Goal: Task Accomplishment & Management: Complete application form

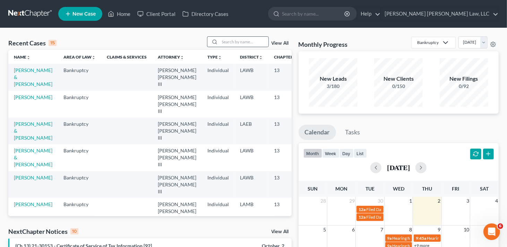
click at [223, 36] on div at bounding box center [238, 41] width 62 height 11
click at [224, 45] on input "search" at bounding box center [244, 42] width 49 height 10
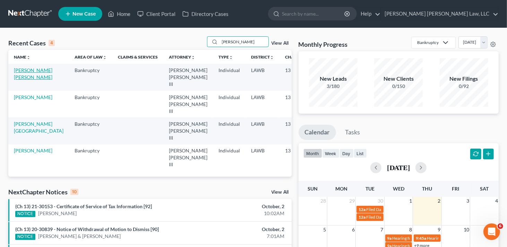
type input "[PERSON_NAME]"
click at [19, 80] on link "[PERSON_NAME] [PERSON_NAME]" at bounding box center [33, 73] width 38 height 13
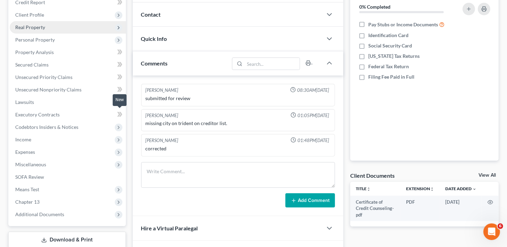
scroll to position [139, 0]
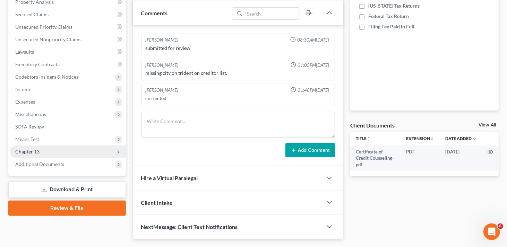
click at [47, 154] on span "Chapter 13" at bounding box center [68, 152] width 116 height 12
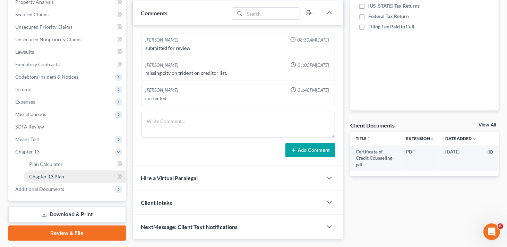
click at [52, 176] on span "Chapter 13 Plan" at bounding box center [46, 177] width 35 height 6
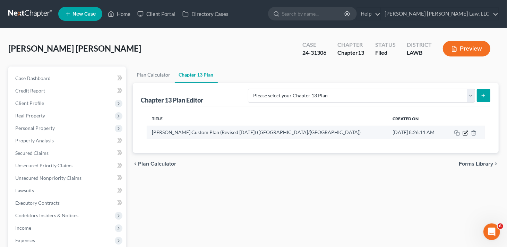
click at [464, 133] on icon "button" at bounding box center [465, 132] width 3 height 3
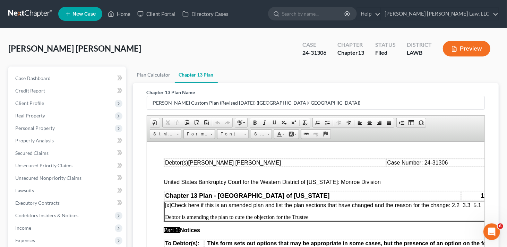
click at [453, 206] on span "[x] Check here if this is an amended plan and list the plan sections that have …" at bounding box center [323, 205] width 316 height 6
click at [318, 214] on p "Debtor is amending the plan to cure the objection for the Trustee" at bounding box center [334, 217] width 338 height 6
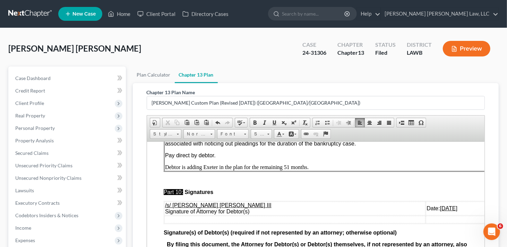
scroll to position [2437, 0]
click at [288, 164] on p "Debtor is adding Exeter in the plan for the remaining 51 months." at bounding box center [334, 167] width 338 height 6
click at [440, 205] on u "[DATE]" at bounding box center [448, 208] width 17 height 6
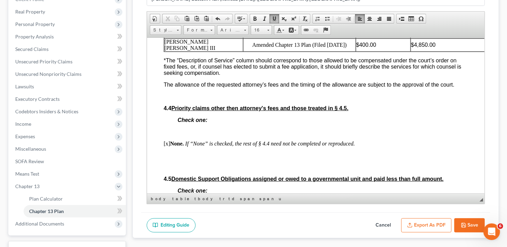
scroll to position [1536, 0]
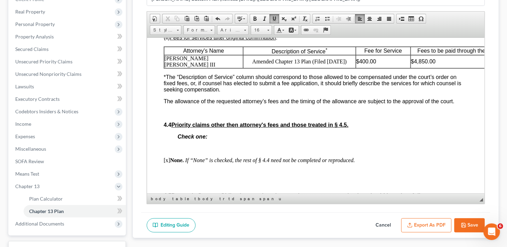
click at [325, 64] on p "Amended Chapter 13 Plan (Filed [DATE])" at bounding box center [299, 61] width 112 height 6
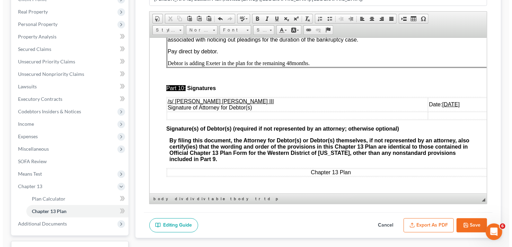
scroll to position [2437, 0]
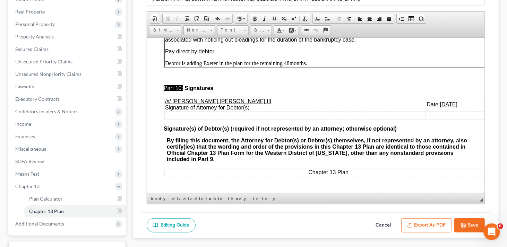
drag, startPoint x: 481, startPoint y: 129, endPoint x: 603, endPoint y: 232, distance: 159.9
click at [421, 227] on button "Export as PDF" at bounding box center [426, 225] width 50 height 15
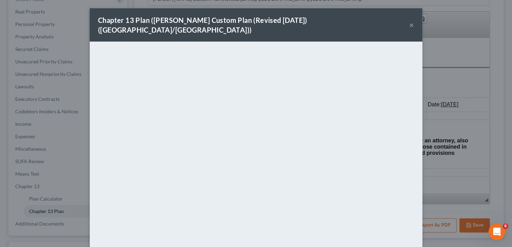
click at [409, 21] on button "×" at bounding box center [411, 25] width 5 height 8
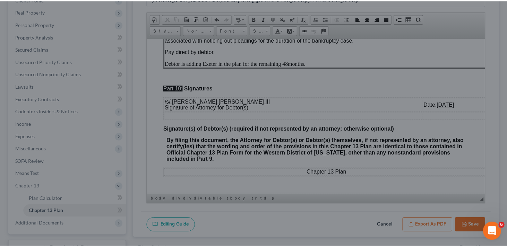
scroll to position [2437, 0]
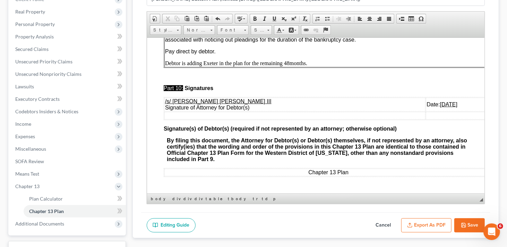
click at [474, 219] on button "Save" at bounding box center [469, 225] width 31 height 15
